Goal: Information Seeking & Learning: Learn about a topic

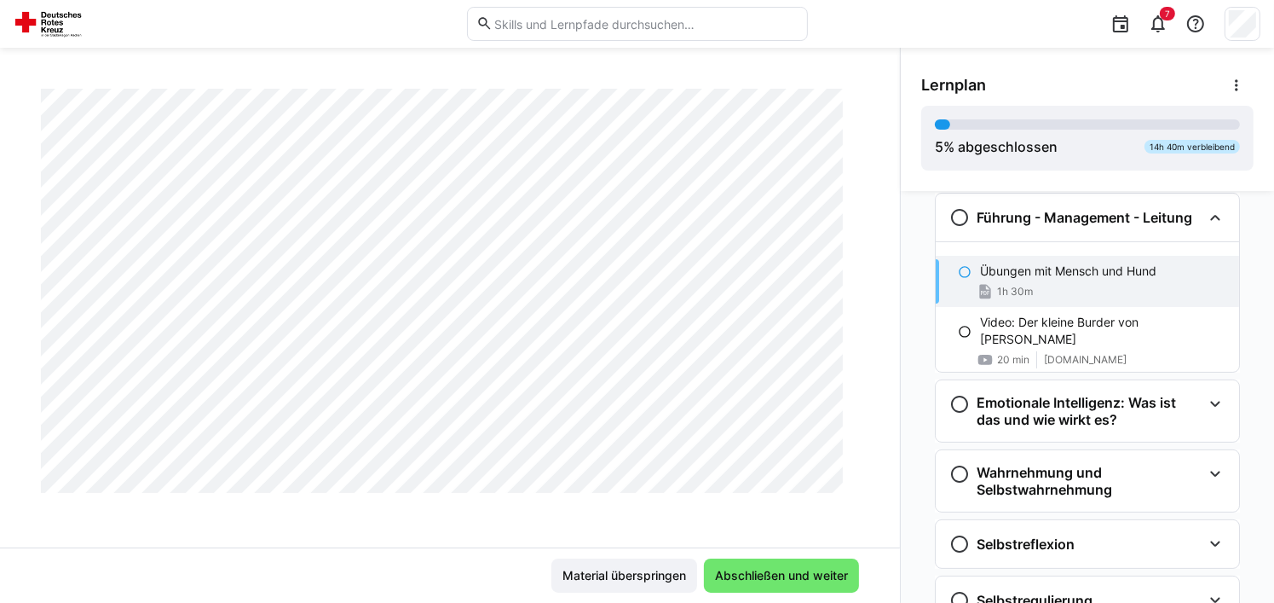
scroll to position [3661, 0]
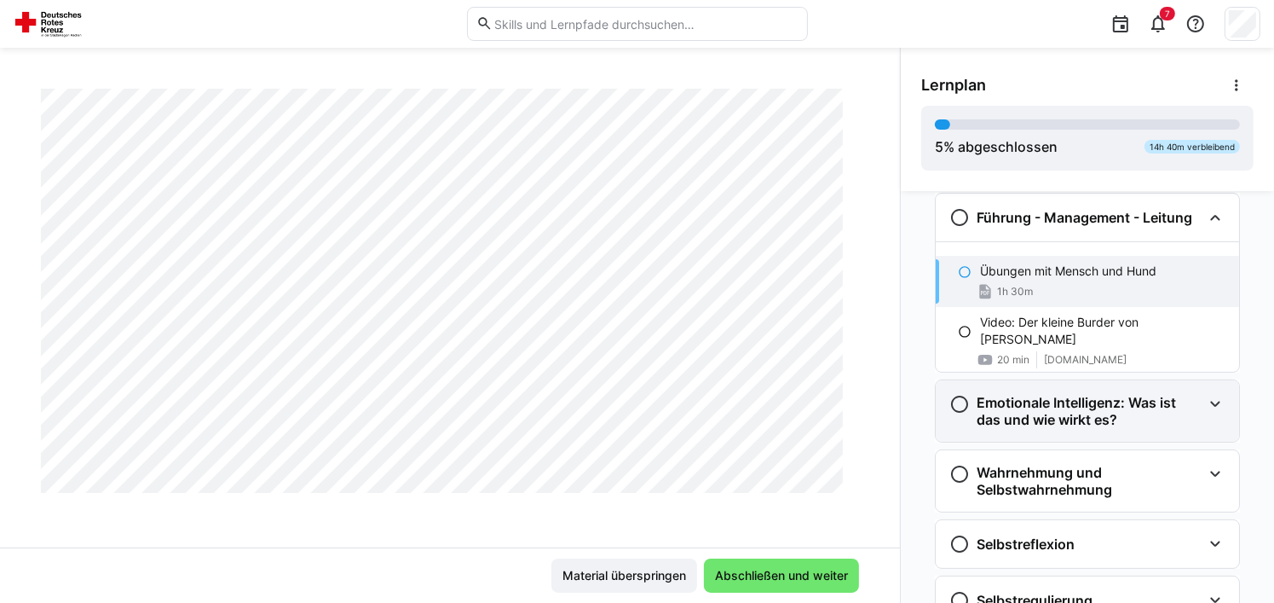
click at [1079, 411] on h3 "Emotionale Intelligenz: Was ist das und wie wirkt es?" at bounding box center [1089, 411] width 225 height 34
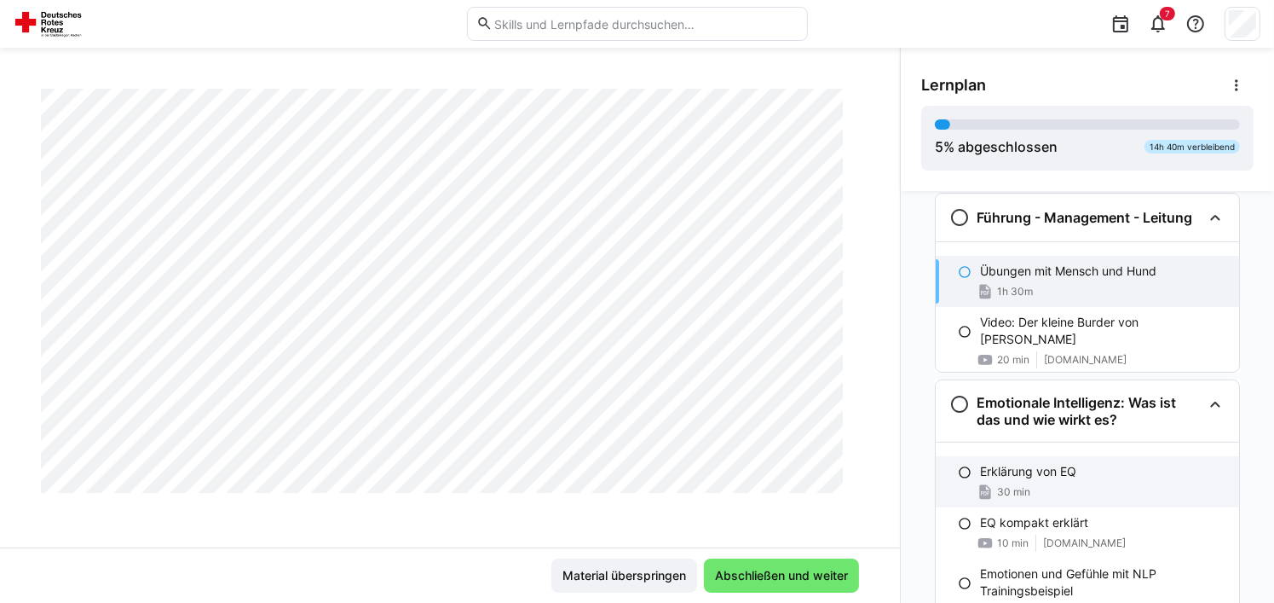
click at [1114, 475] on div "Erklärung von EQ" at bounding box center [1102, 471] width 245 height 17
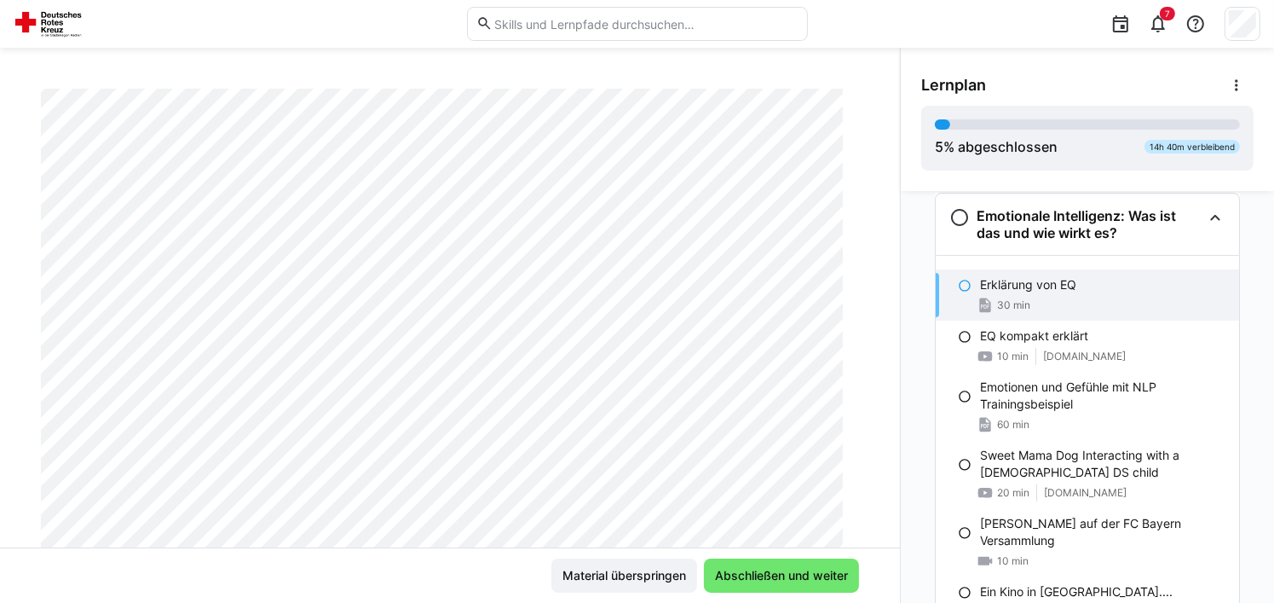
scroll to position [0, 0]
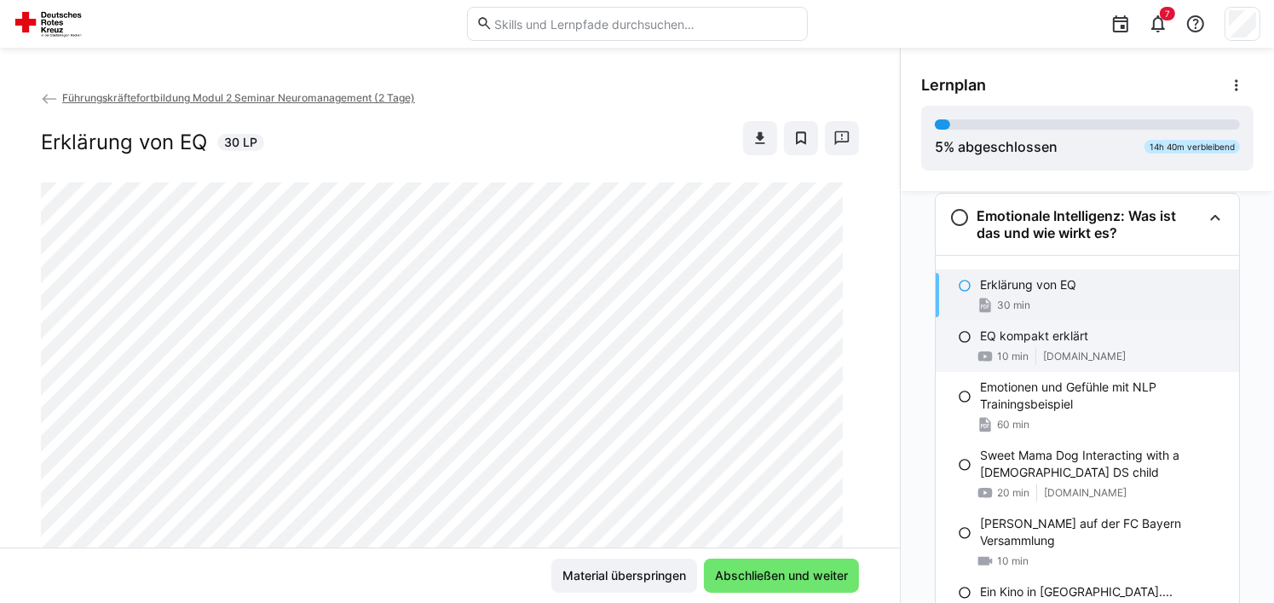
click at [1059, 341] on p "EQ kompakt erklärt" at bounding box center [1034, 335] width 108 height 17
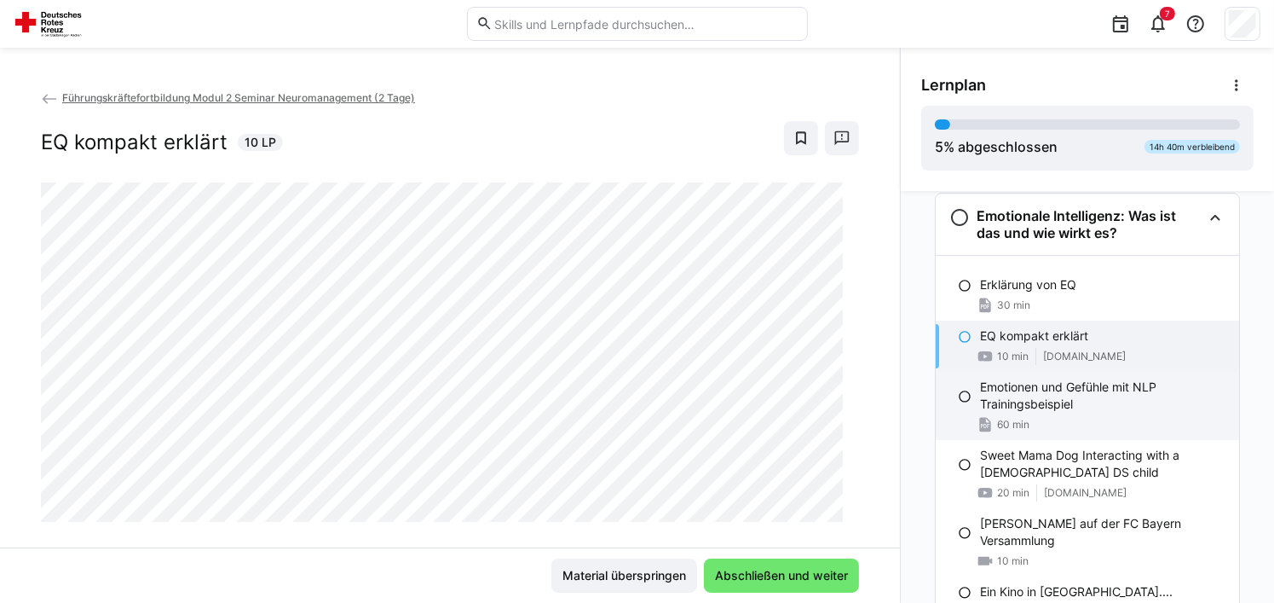
click at [1056, 401] on p "Emotionen und Gefühle mit NLP Trainingsbeispiel" at bounding box center [1102, 395] width 245 height 34
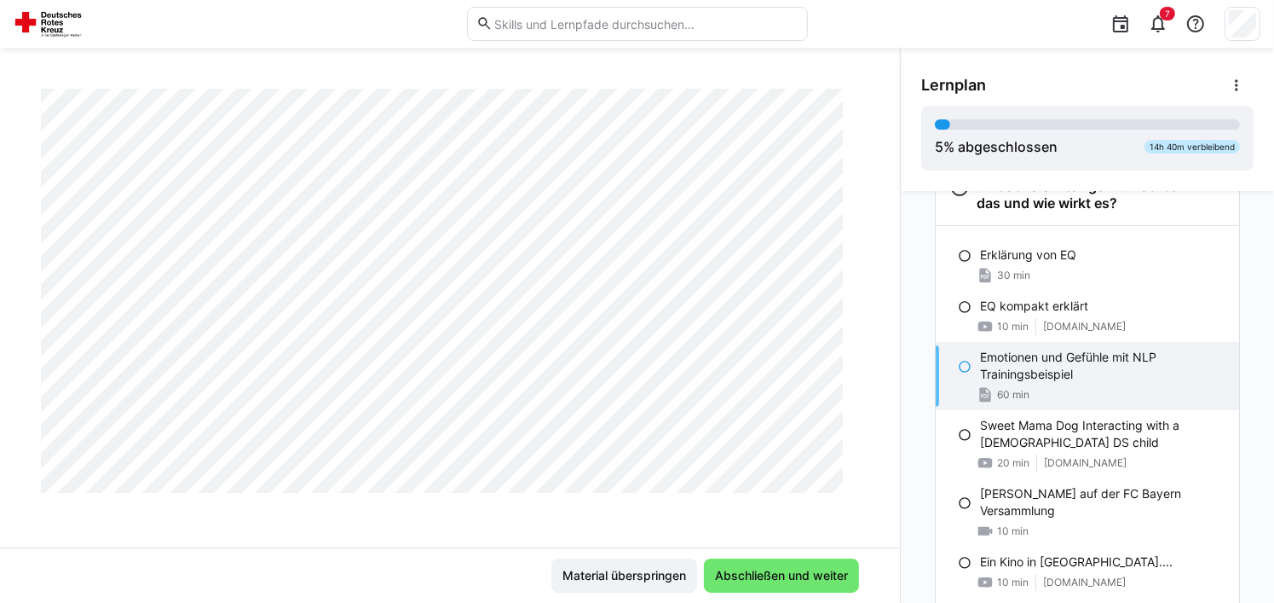
scroll to position [597, 0]
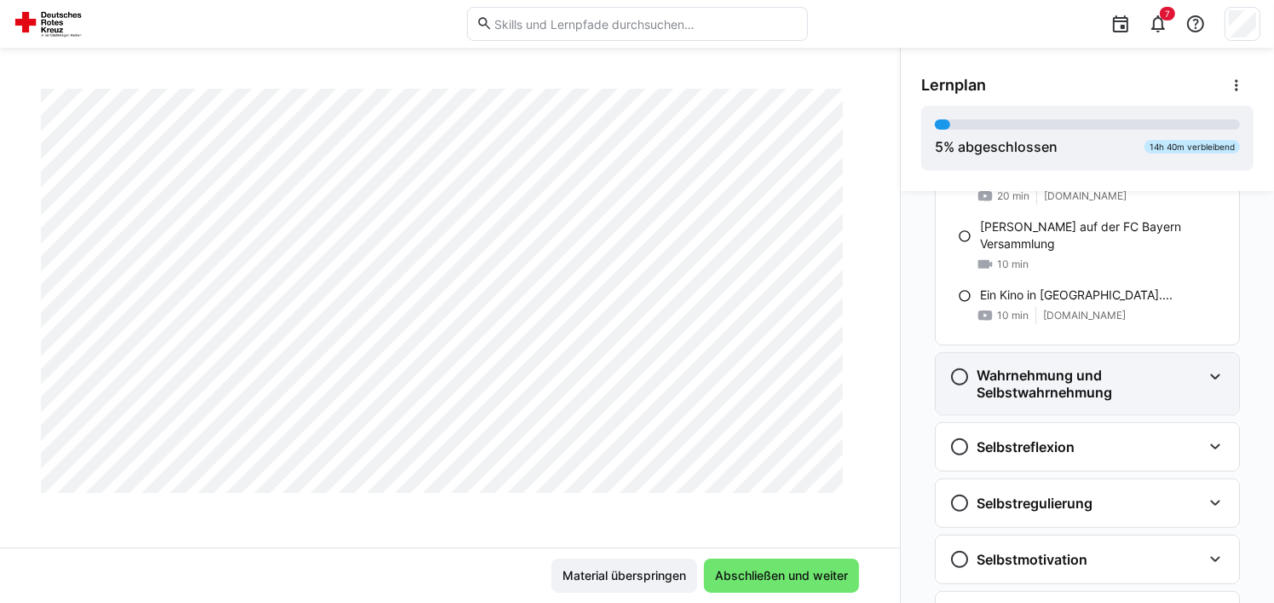
click at [1084, 402] on div "Wahrnehmung und Selbstwahrnehmung" at bounding box center [1087, 383] width 303 height 61
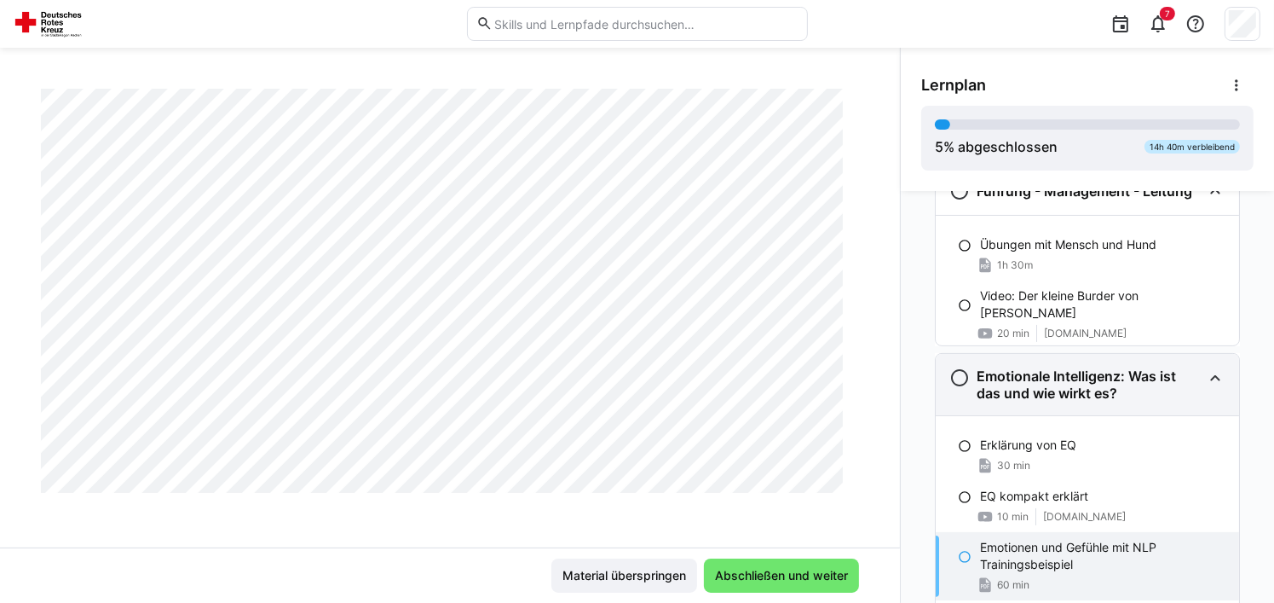
scroll to position [426, 0]
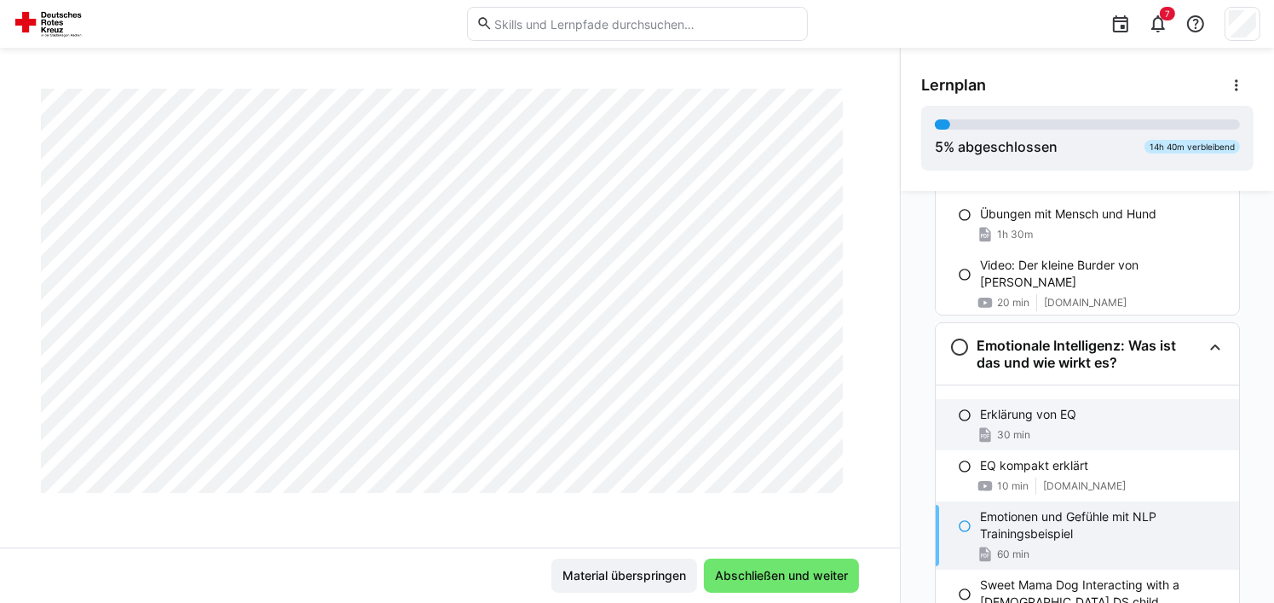
click at [1099, 423] on div "Erklärung von EQ 30 min" at bounding box center [1087, 424] width 303 height 51
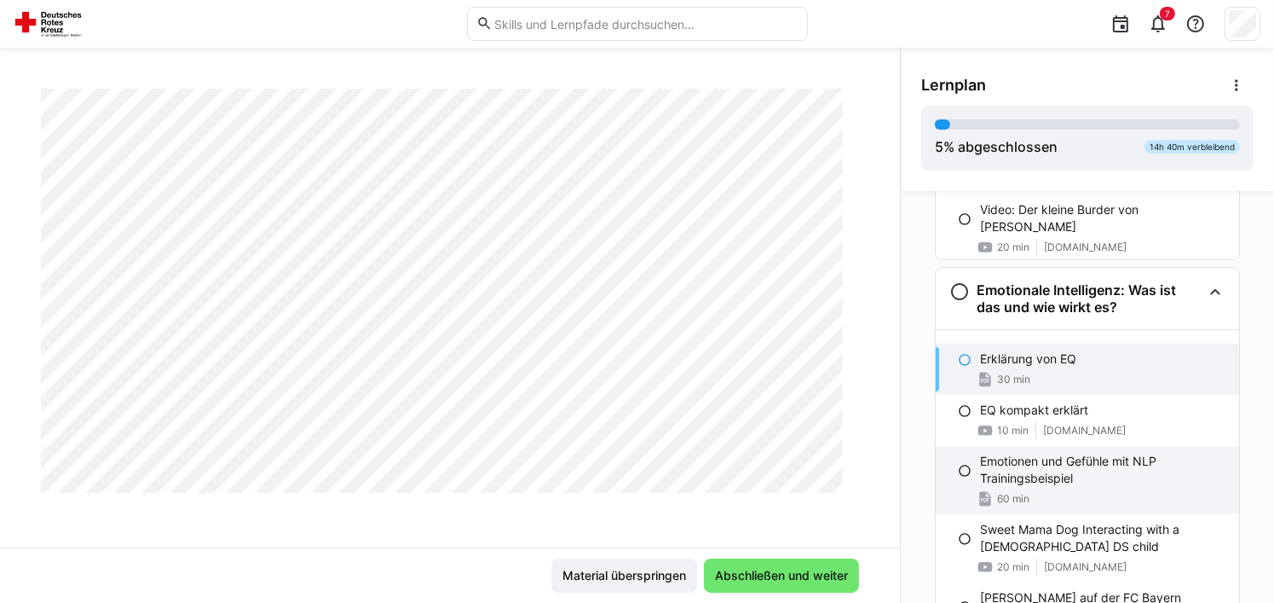
scroll to position [511, 0]
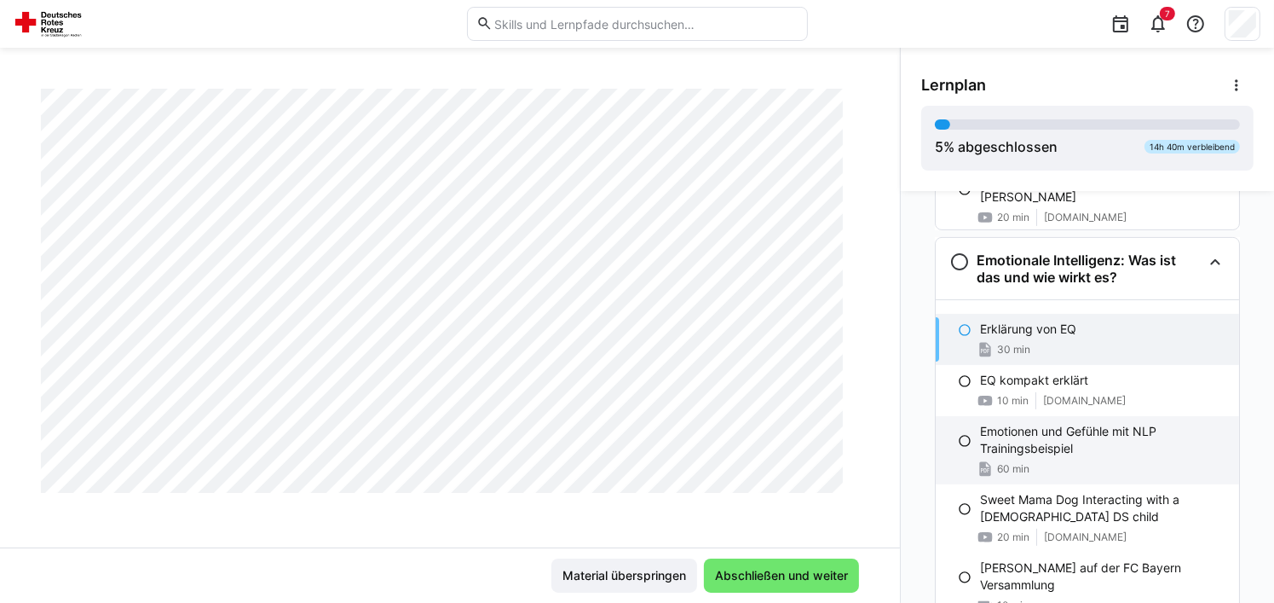
click at [1104, 446] on p "Emotionen und Gefühle mit NLP Trainingsbeispiel" at bounding box center [1102, 440] width 245 height 34
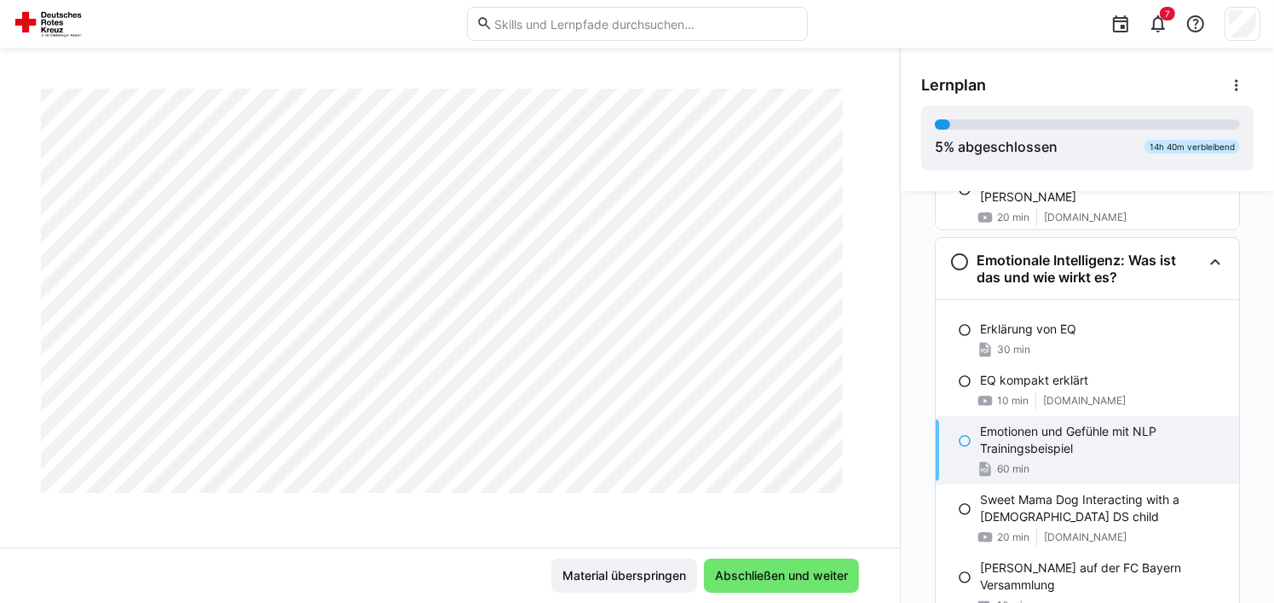
scroll to position [2983, 0]
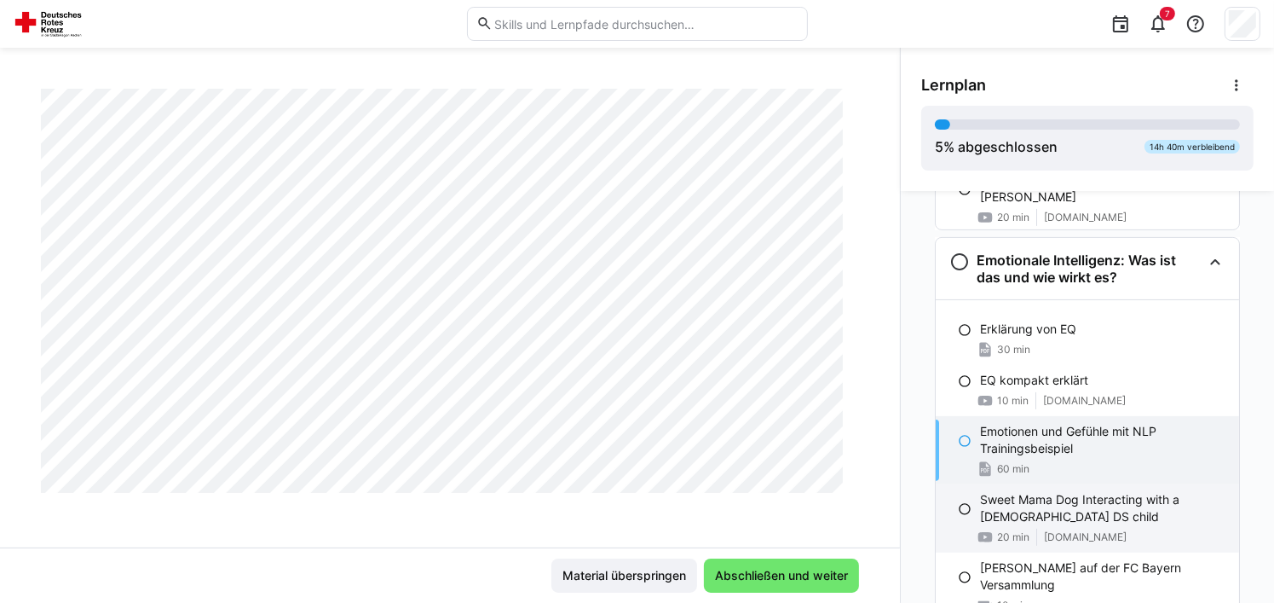
click at [1097, 499] on p "Sweet Mama Dog Interacting with a [DEMOGRAPHIC_DATA] DS child" at bounding box center [1102, 508] width 245 height 34
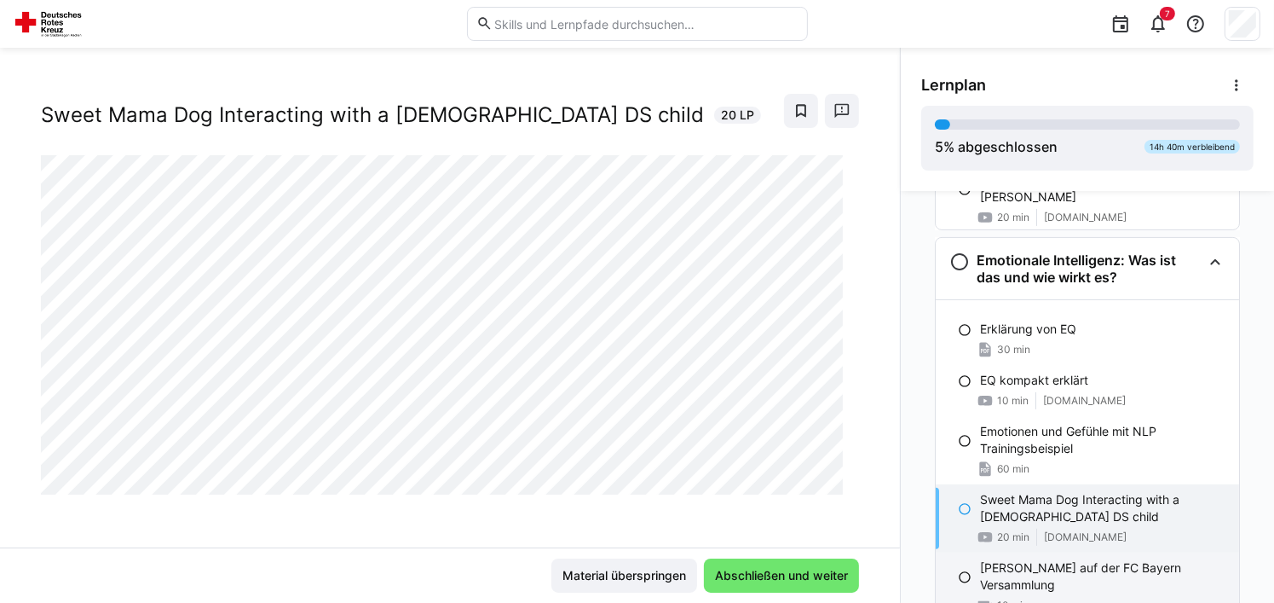
click at [1100, 583] on p "[PERSON_NAME] auf der FC Bayern Versammlung" at bounding box center [1102, 576] width 245 height 34
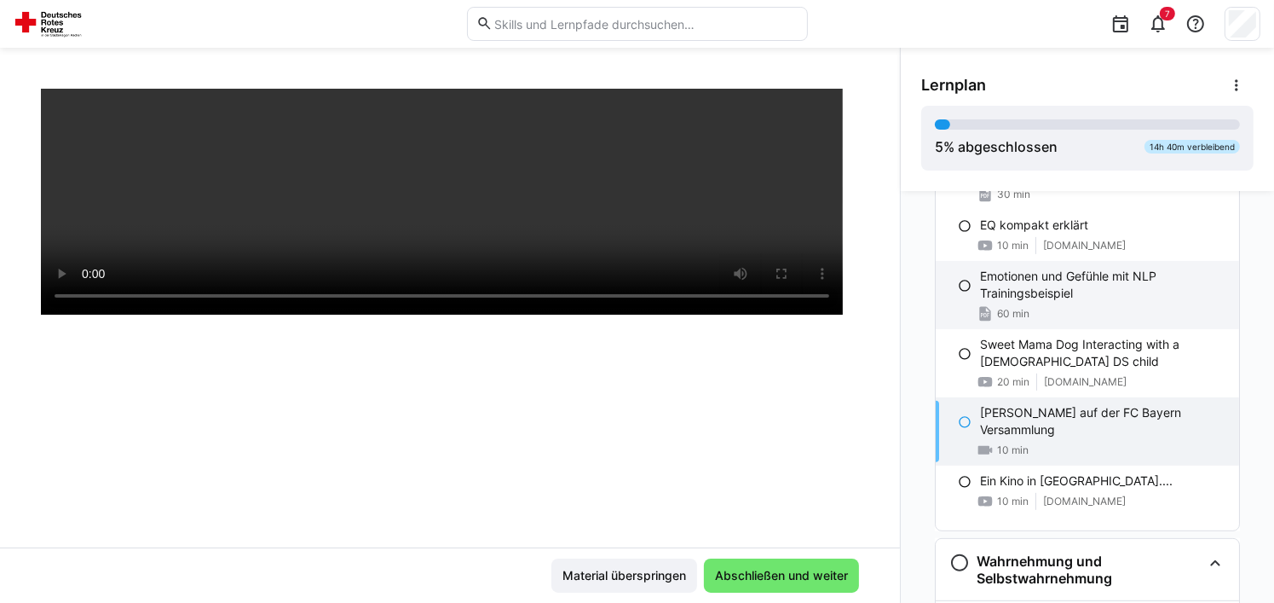
scroll to position [767, 0]
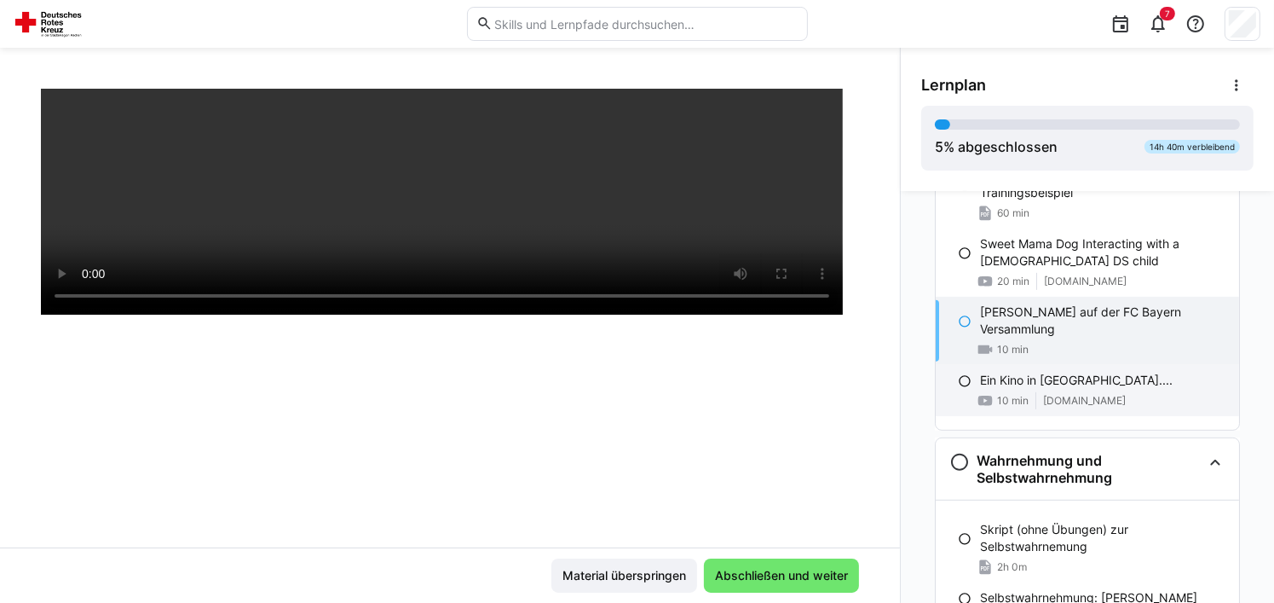
click at [1053, 390] on div "Ein Kino in [GEOGRAPHIC_DATA].... 10 min [DOMAIN_NAME]" at bounding box center [1087, 390] width 303 height 51
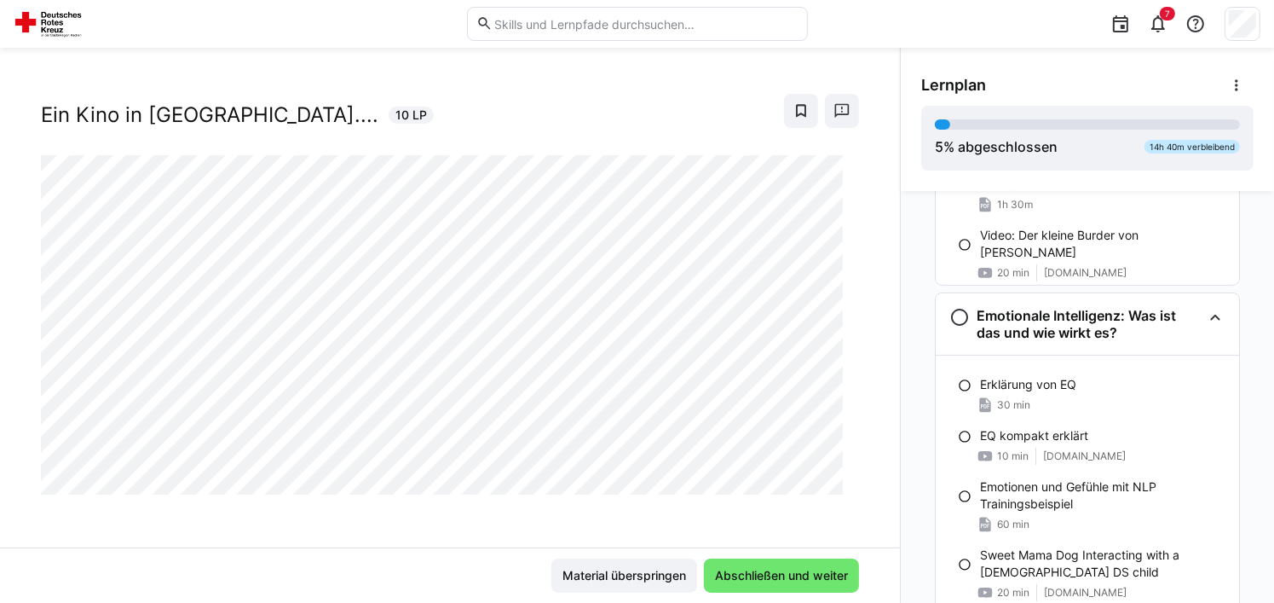
scroll to position [426, 0]
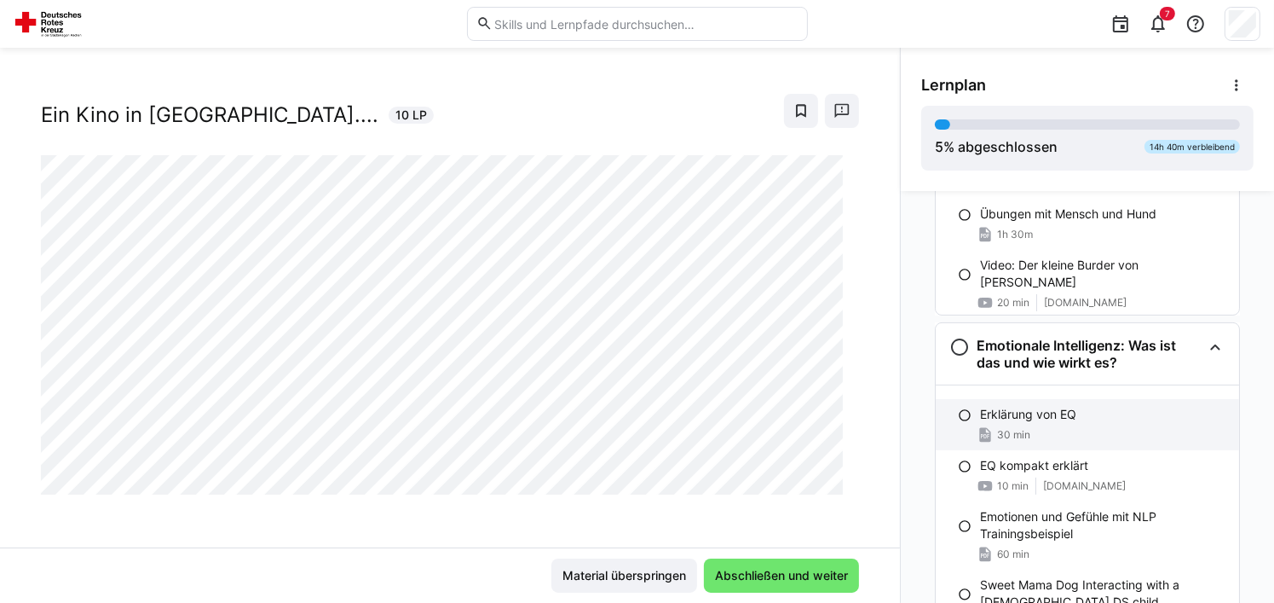
click at [1083, 413] on div "Erklärung von EQ" at bounding box center [1102, 414] width 245 height 17
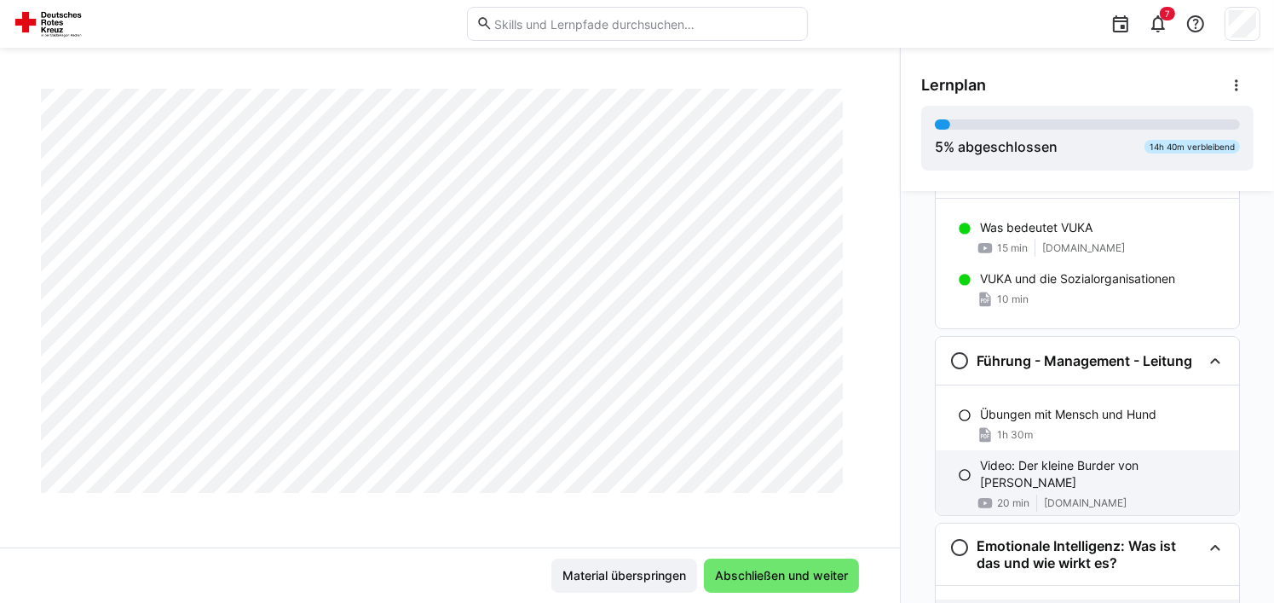
scroll to position [256, 0]
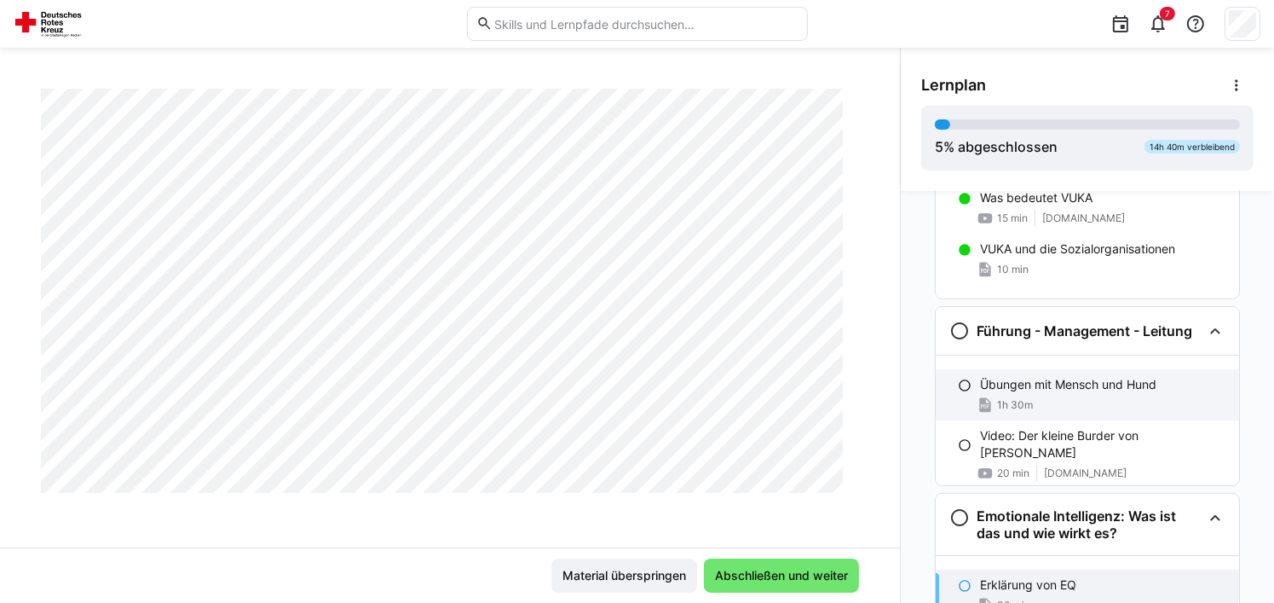
click at [1088, 405] on div "1h 30m" at bounding box center [1102, 404] width 245 height 17
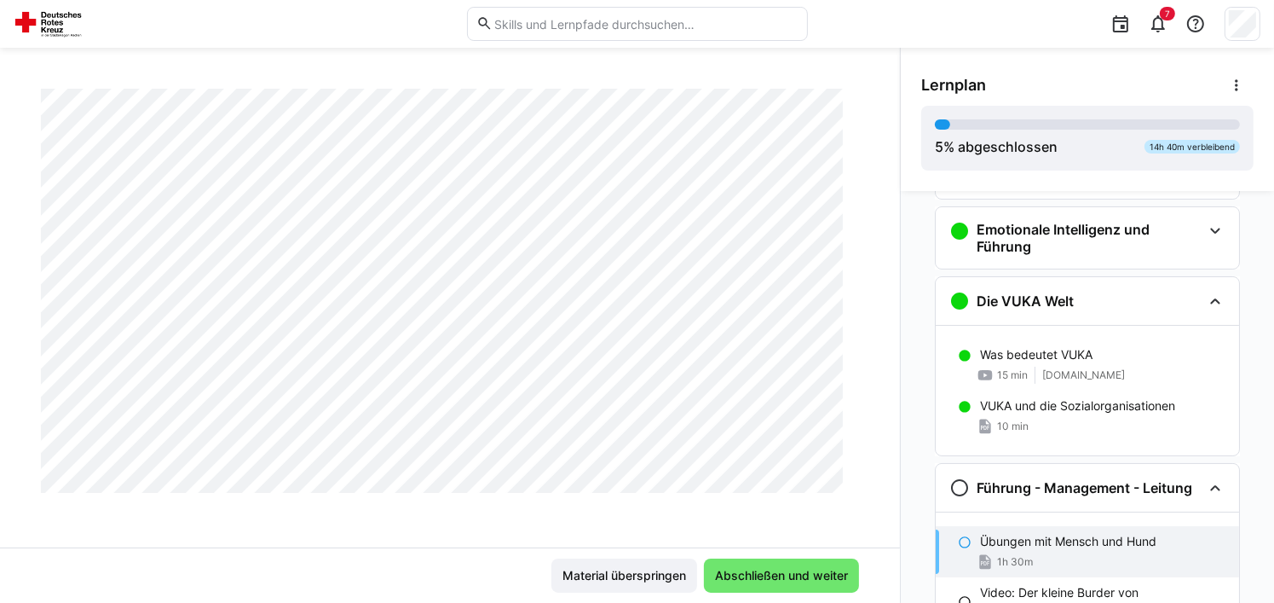
scroll to position [0, 0]
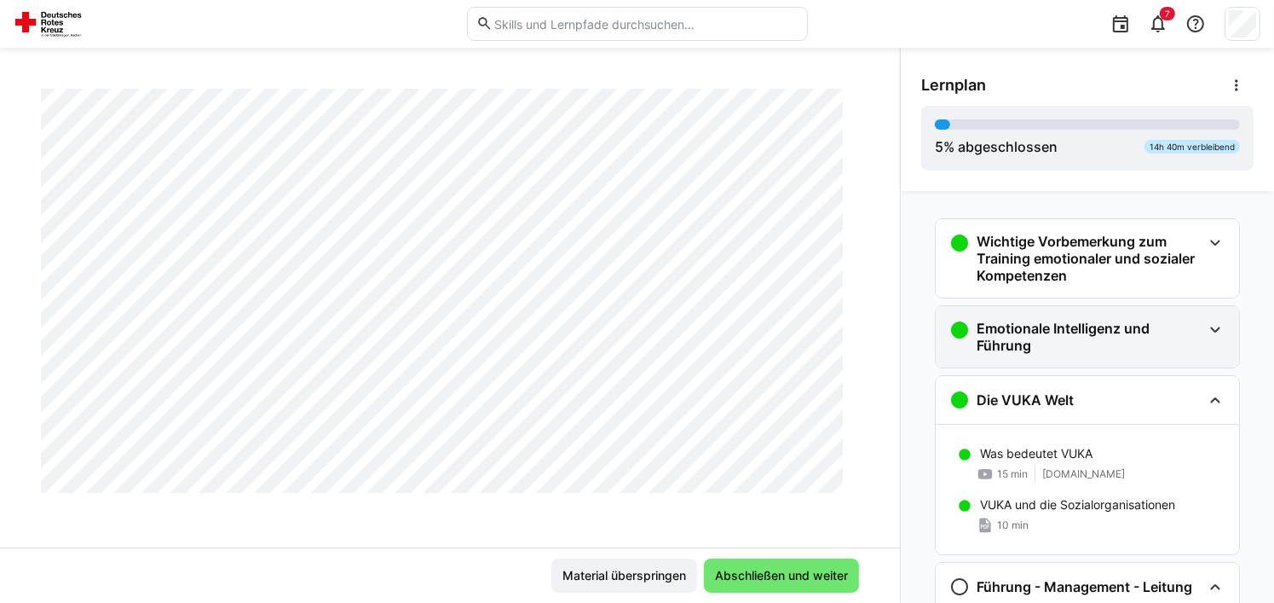
click at [1074, 321] on h3 "Emotionale Intelligenz und Führung" at bounding box center [1089, 337] width 225 height 34
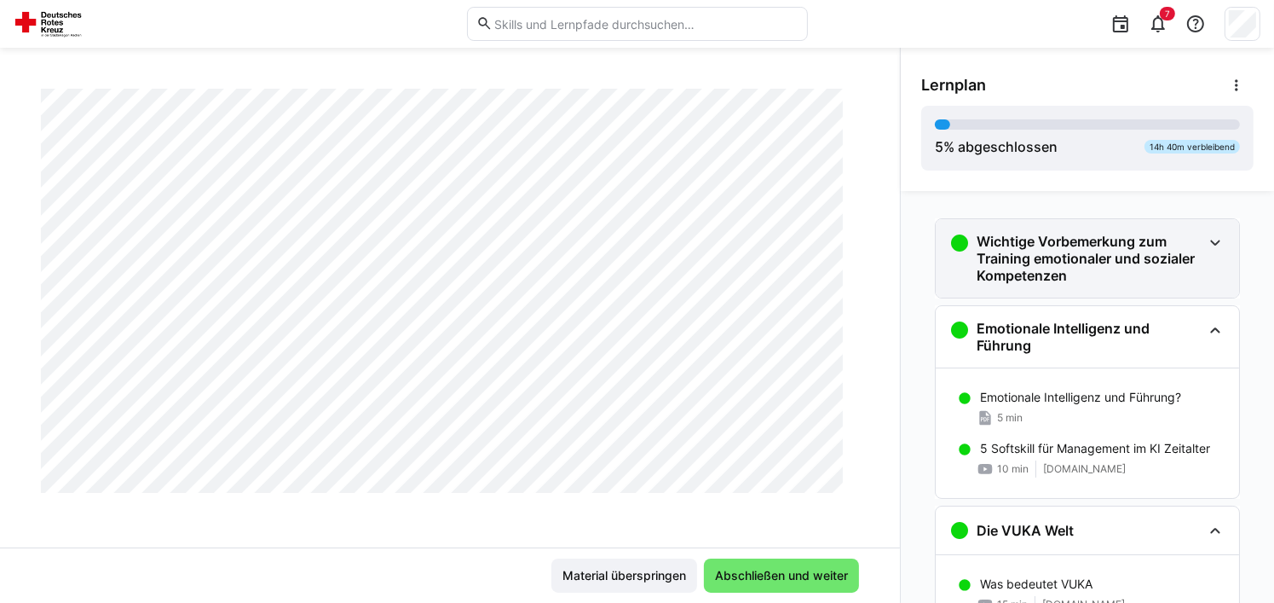
click at [1064, 253] on h3 "Wichtige Vorbemerkung zum Training emotionaler und sozialer Kompetenzen" at bounding box center [1089, 258] width 225 height 51
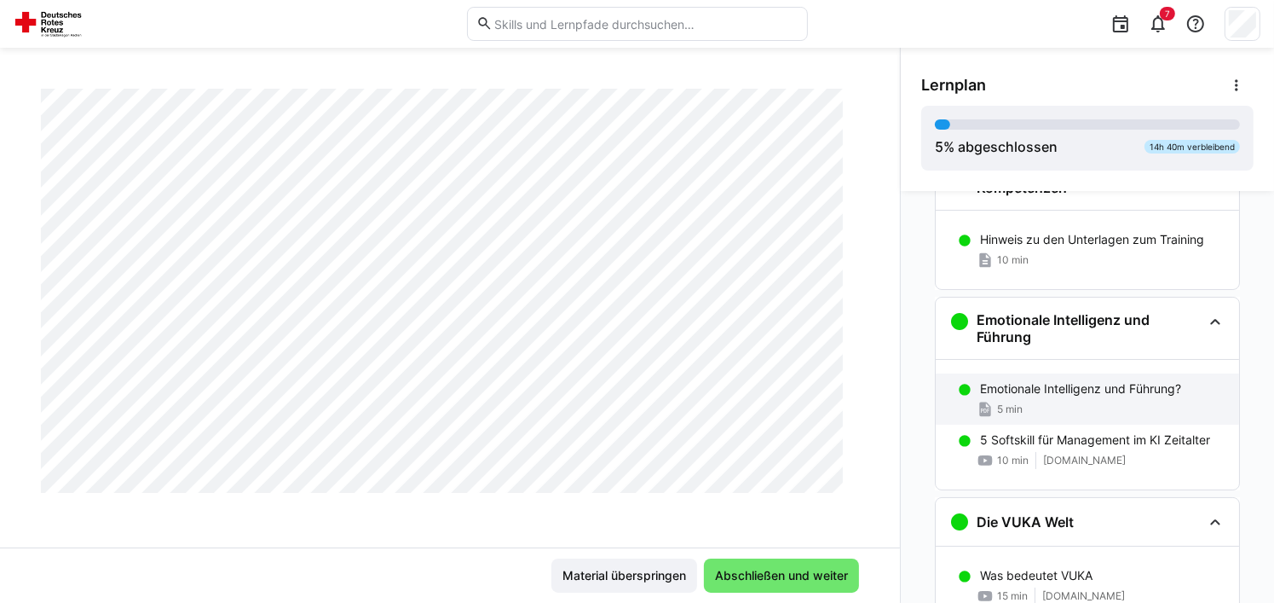
scroll to position [170, 0]
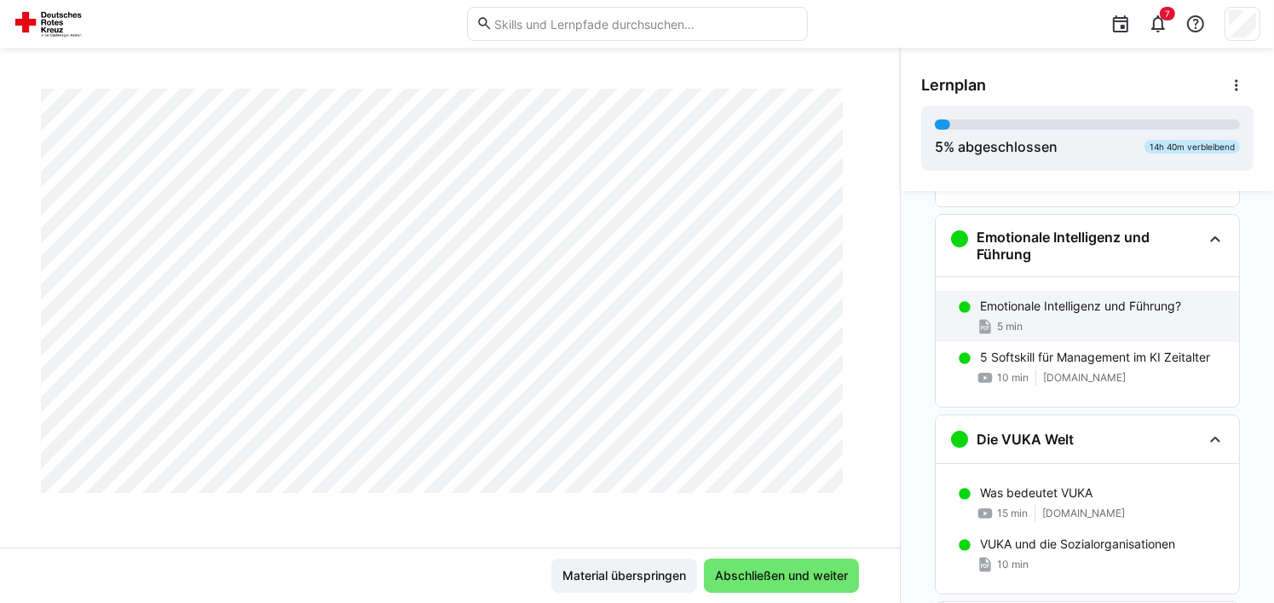
click at [1097, 306] on p "Emotionale Intelligenz und Führung?" at bounding box center [1080, 305] width 201 height 17
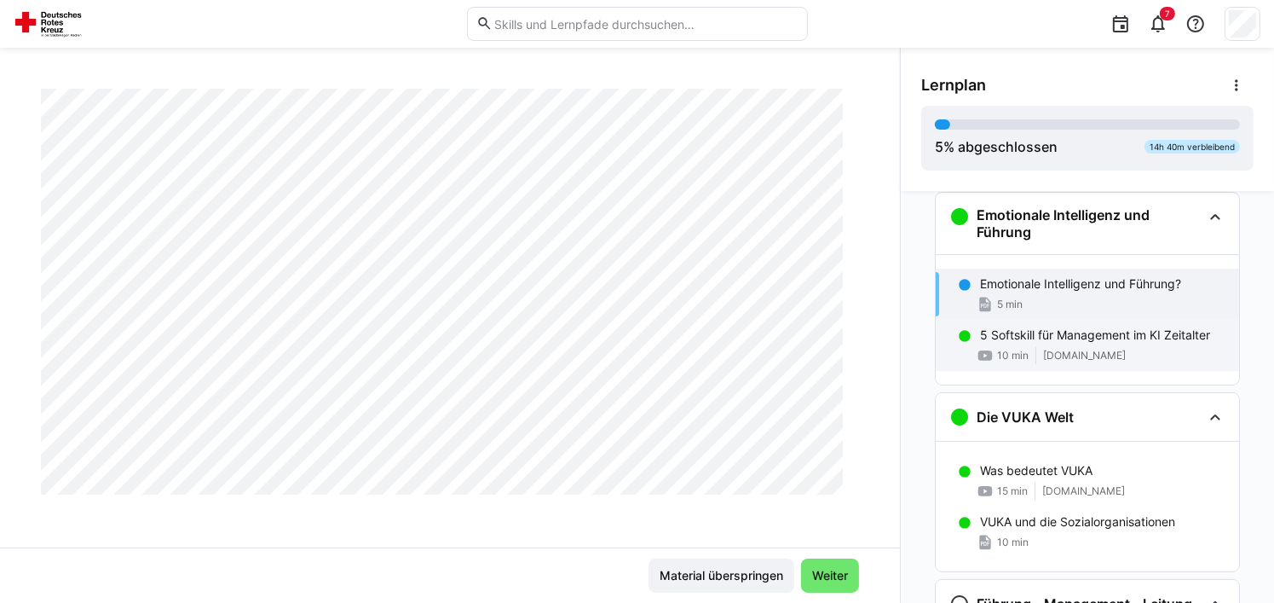
scroll to position [0, 0]
click at [1107, 332] on p "5 Softskill für Management im KI Zeitalter" at bounding box center [1095, 334] width 230 height 17
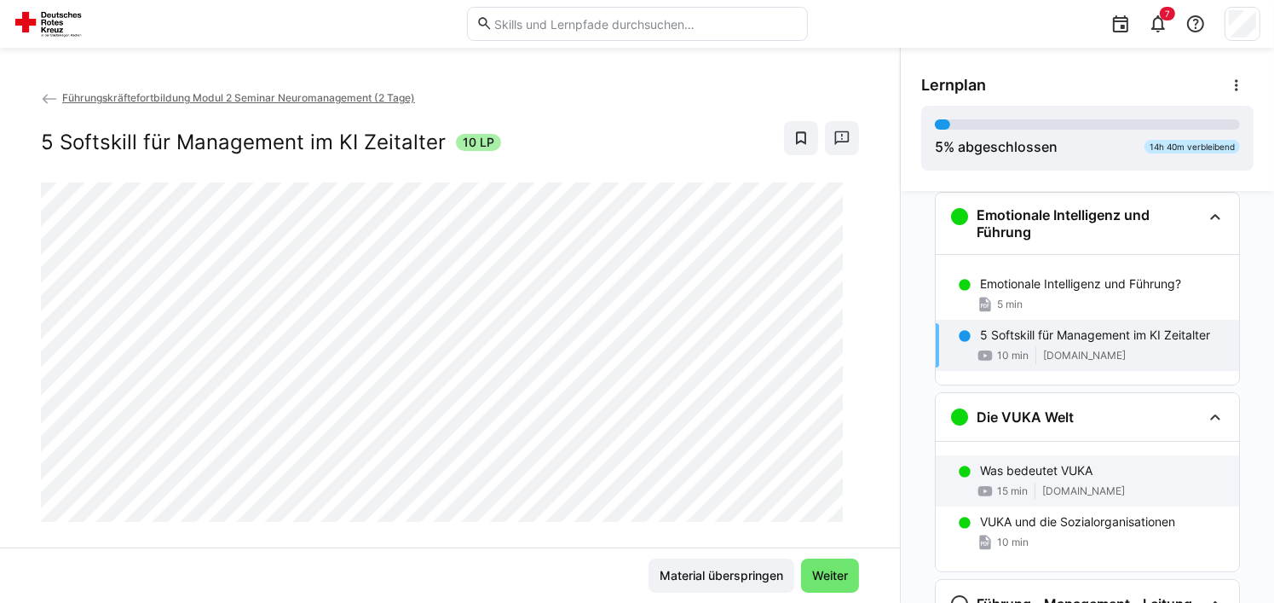
click at [1030, 464] on p "Was bedeutet VUKA" at bounding box center [1036, 470] width 113 height 17
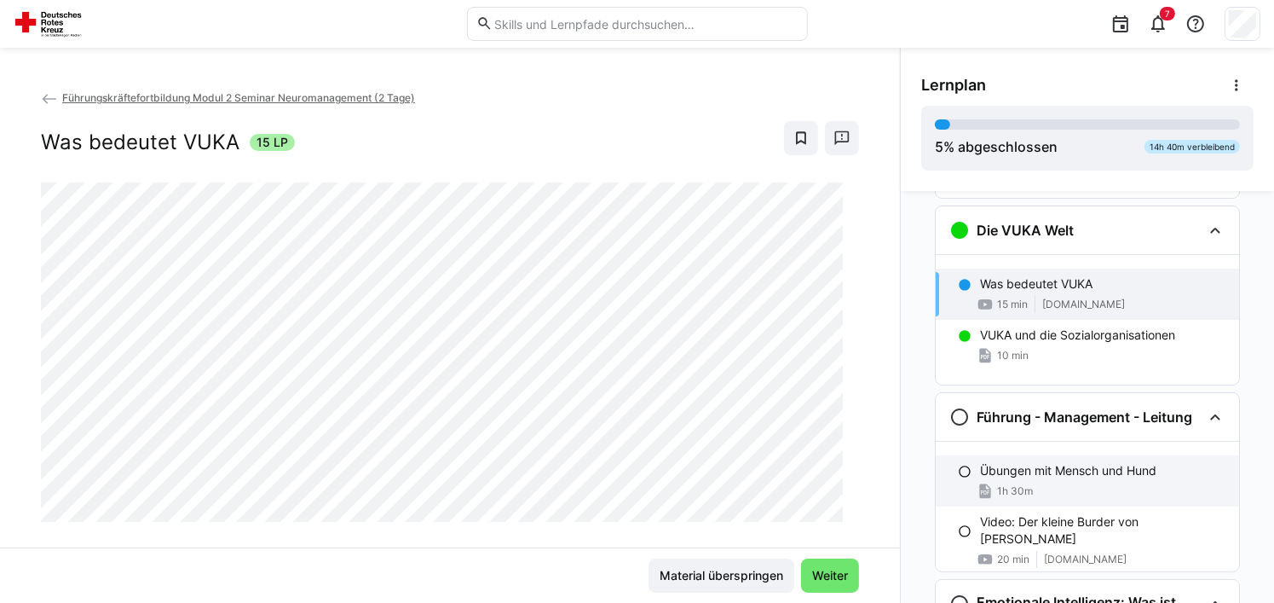
scroll to position [393, 0]
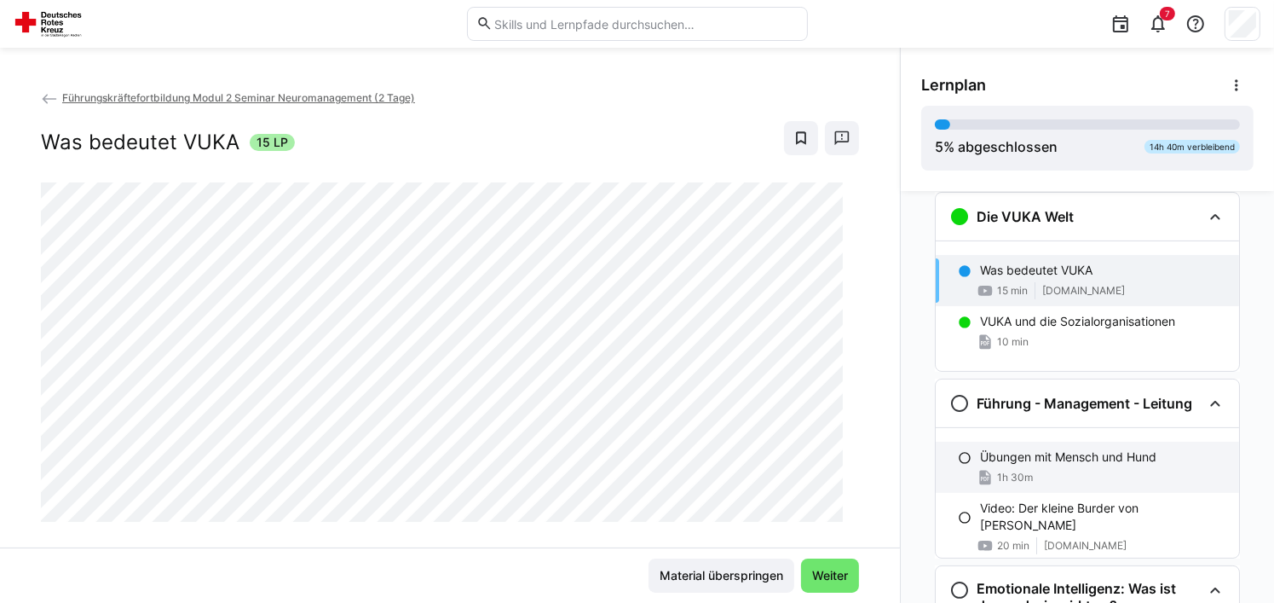
click at [1057, 461] on p "Übungen mit Mensch und Hund" at bounding box center [1068, 456] width 176 height 17
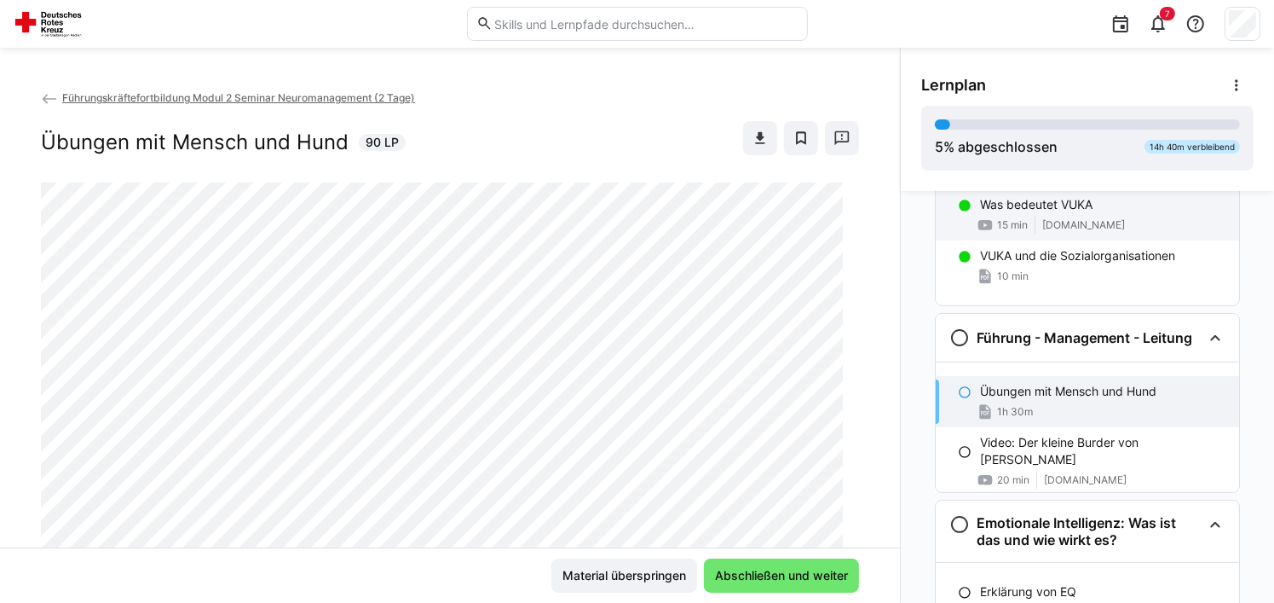
scroll to position [324, 0]
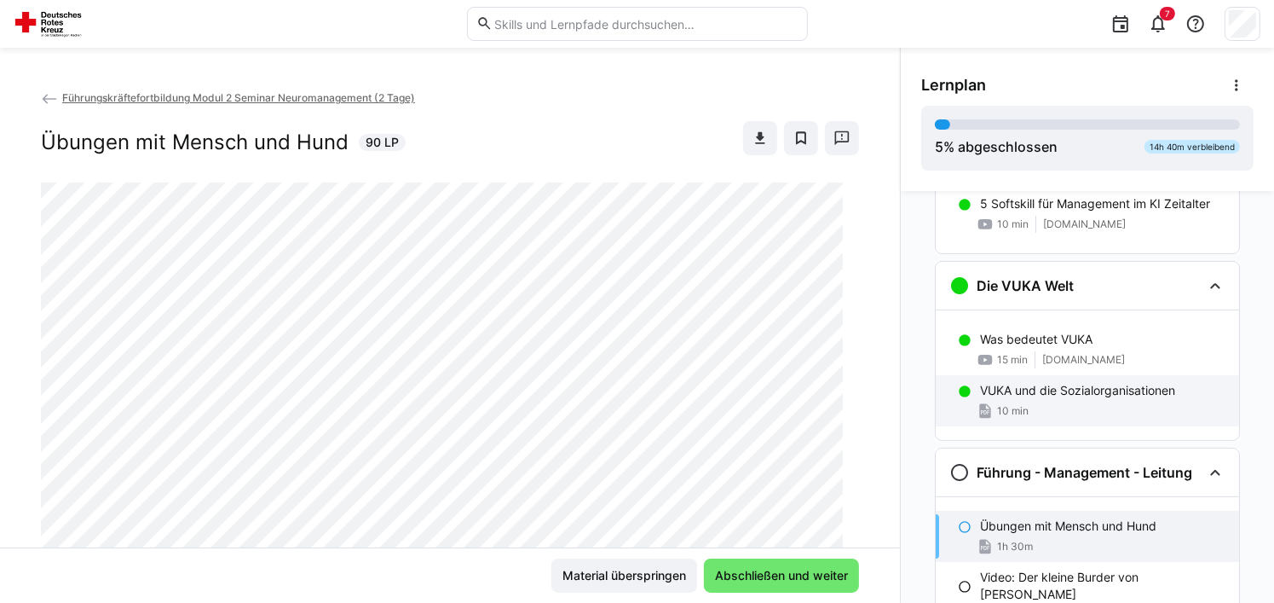
click at [1084, 399] on div "VUKA und die Sozialorganisationen 10 min" at bounding box center [1087, 400] width 303 height 51
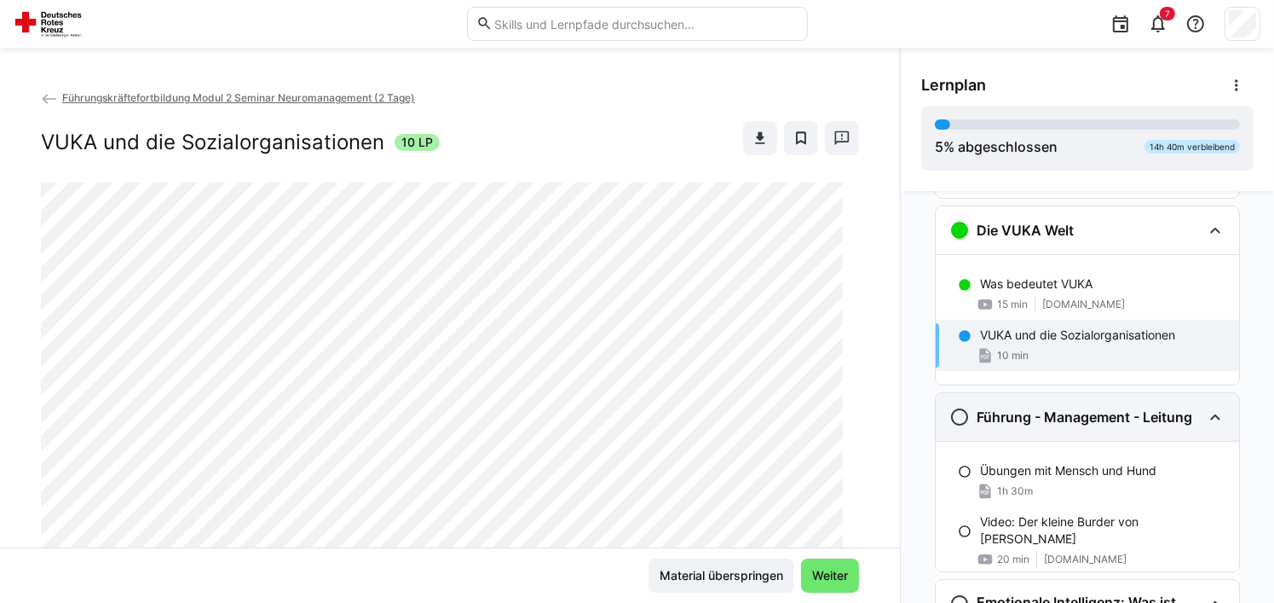
scroll to position [393, 0]
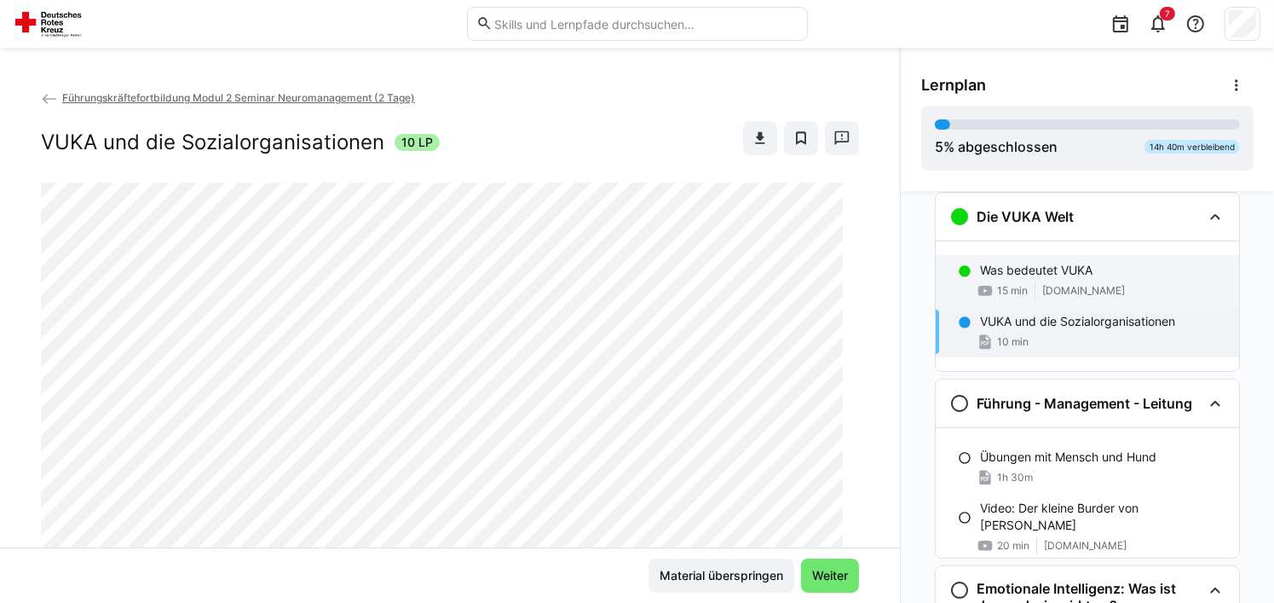
click at [1046, 292] on span "[DOMAIN_NAME]" at bounding box center [1083, 291] width 83 height 14
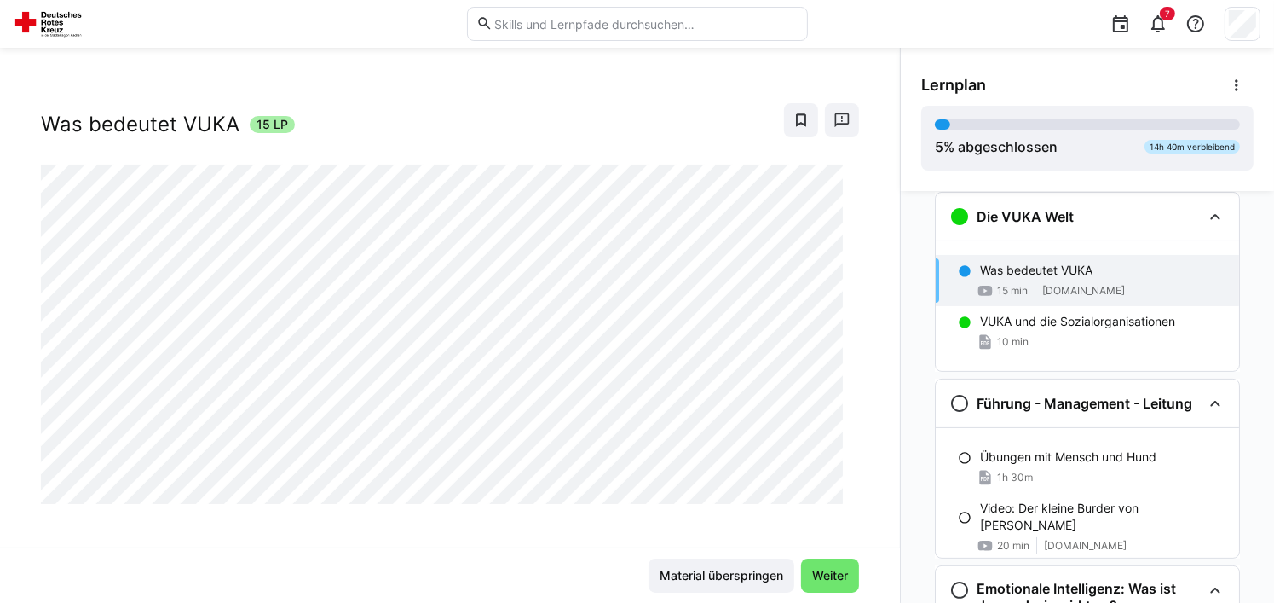
scroll to position [27, 0]
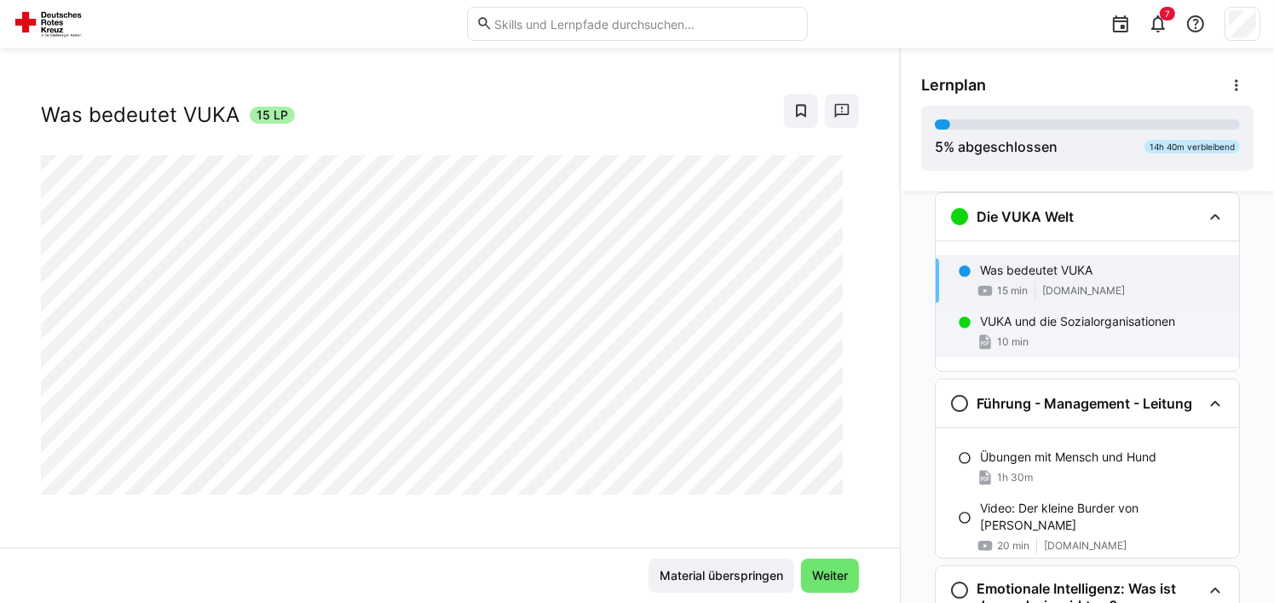
click at [1125, 337] on div "10 min" at bounding box center [1102, 341] width 245 height 17
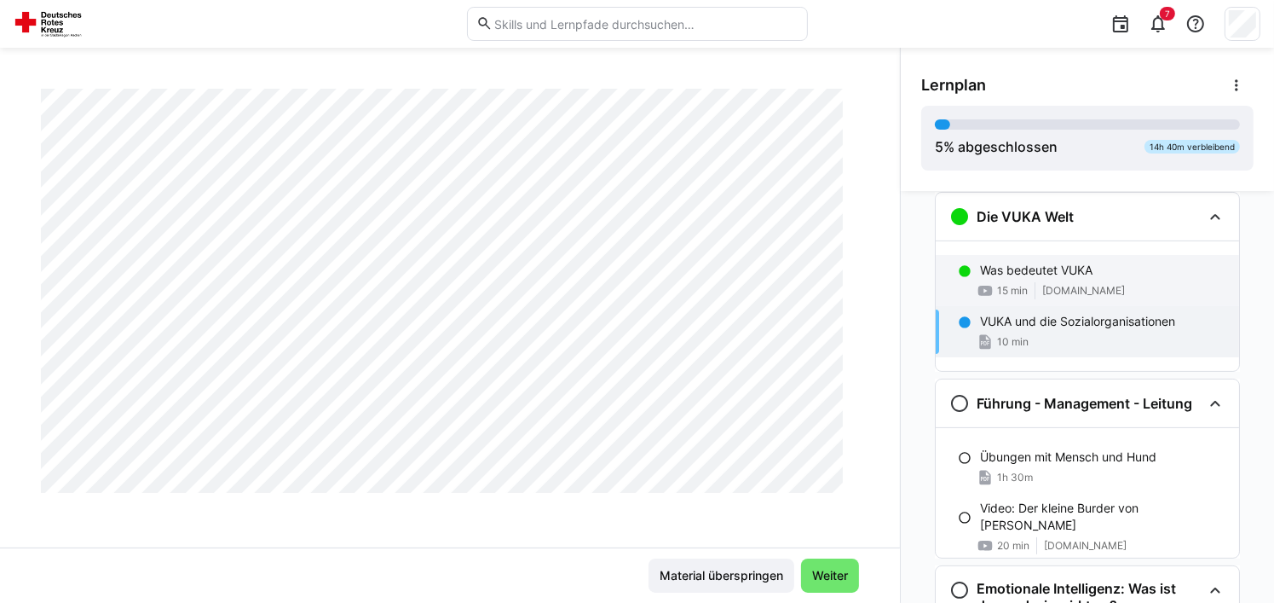
scroll to position [8977, 0]
